Goal: Information Seeking & Learning: Learn about a topic

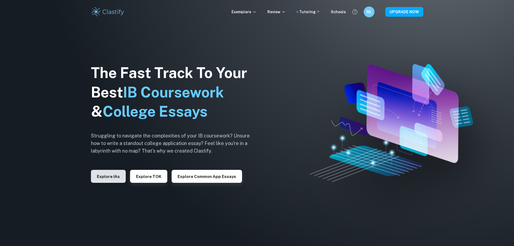
click at [118, 178] on button "Explore IAs" at bounding box center [108, 176] width 35 height 13
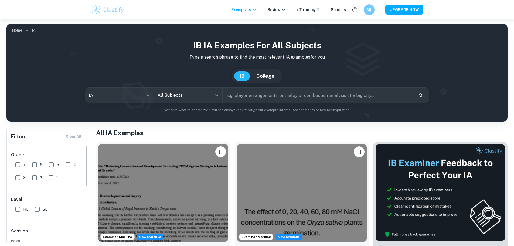
click at [22, 209] on input "HL" at bounding box center [17, 209] width 11 height 11
checkbox input "true"
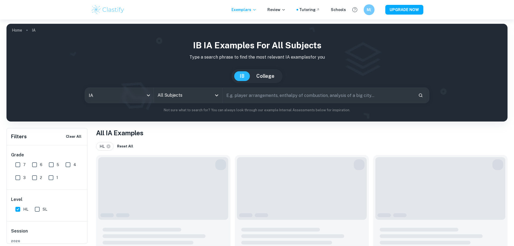
click at [21, 167] on input "7" at bounding box center [17, 164] width 11 height 11
checkbox input "true"
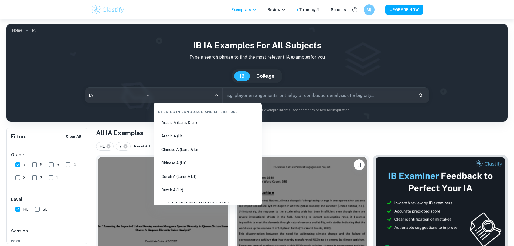
click at [203, 94] on input "All Subjects" at bounding box center [184, 95] width 56 height 10
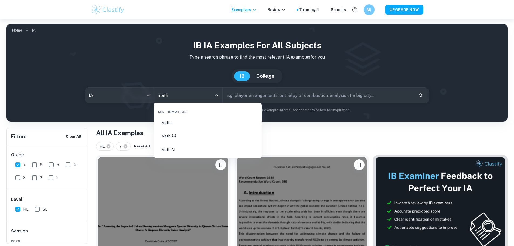
click at [189, 134] on li "Math AA" at bounding box center [208, 136] width 104 height 12
type input "Math AA"
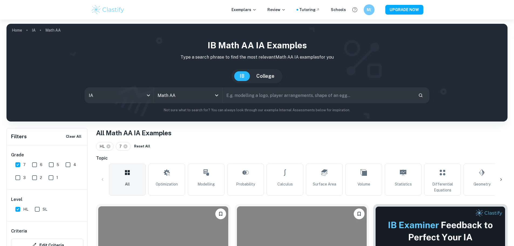
scroll to position [90, 0]
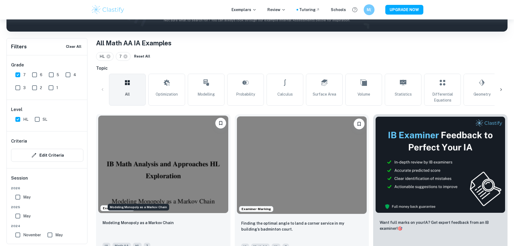
click at [152, 220] on p "Modeling Monopoly as a Markov Chain" at bounding box center [138, 223] width 71 height 6
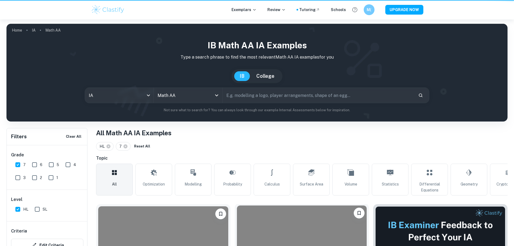
scroll to position [90, 0]
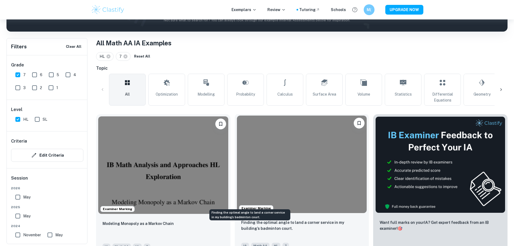
click at [250, 220] on p "Finding the optimal angle to land a corner service in my building’s badminton c…" at bounding box center [302, 226] width 122 height 12
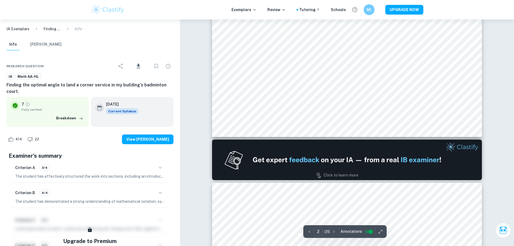
type input "2"
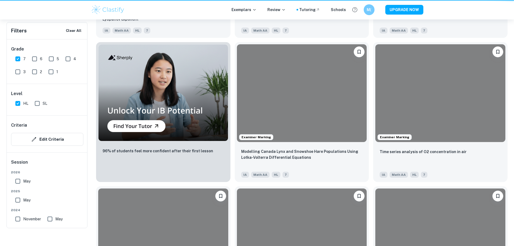
scroll to position [90, 0]
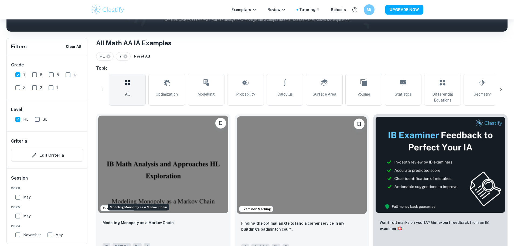
click at [159, 220] on p "Modeling Monopoly as a Markov Chain" at bounding box center [138, 223] width 71 height 6
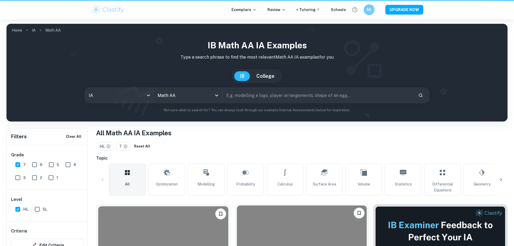
scroll to position [90, 0]
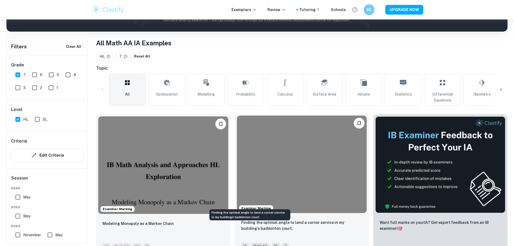
click at [259, 220] on p "Finding the optimal angle to land a corner service in my building’s badminton c…" at bounding box center [302, 226] width 122 height 12
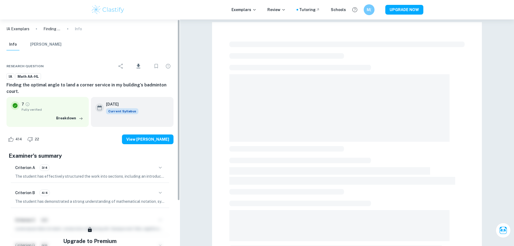
click at [210, 103] on div "Correct Criterion A The work is divided into sections: introduction, body, and …" at bounding box center [347, 213] width 334 height 388
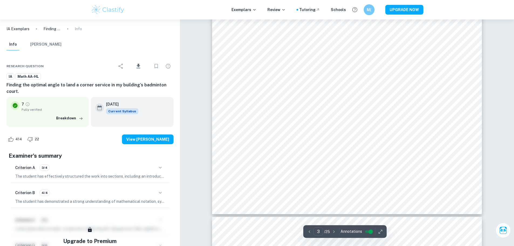
scroll to position [1035, 0]
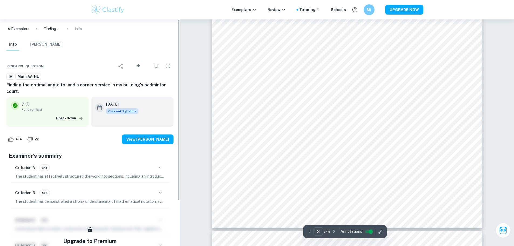
click at [155, 170] on div "Criterion A 3/4" at bounding box center [90, 167] width 150 height 9
click at [159, 170] on icon "button" at bounding box center [160, 167] width 6 height 6
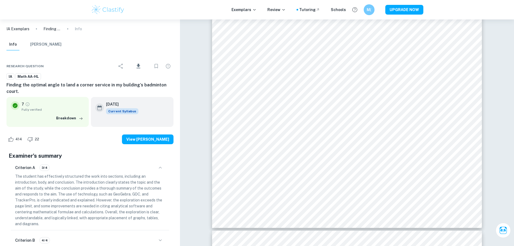
click at [161, 168] on icon "button" at bounding box center [160, 167] width 6 height 6
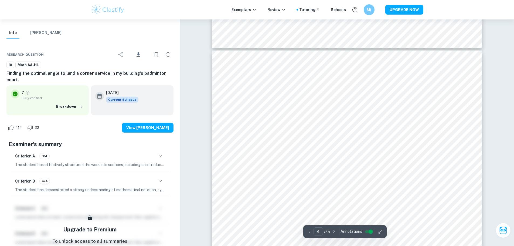
scroll to position [1260, 0]
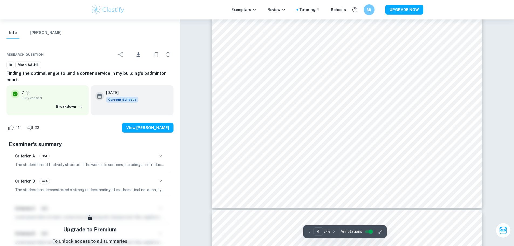
type input "5"
